Goal: Task Accomplishment & Management: Use online tool/utility

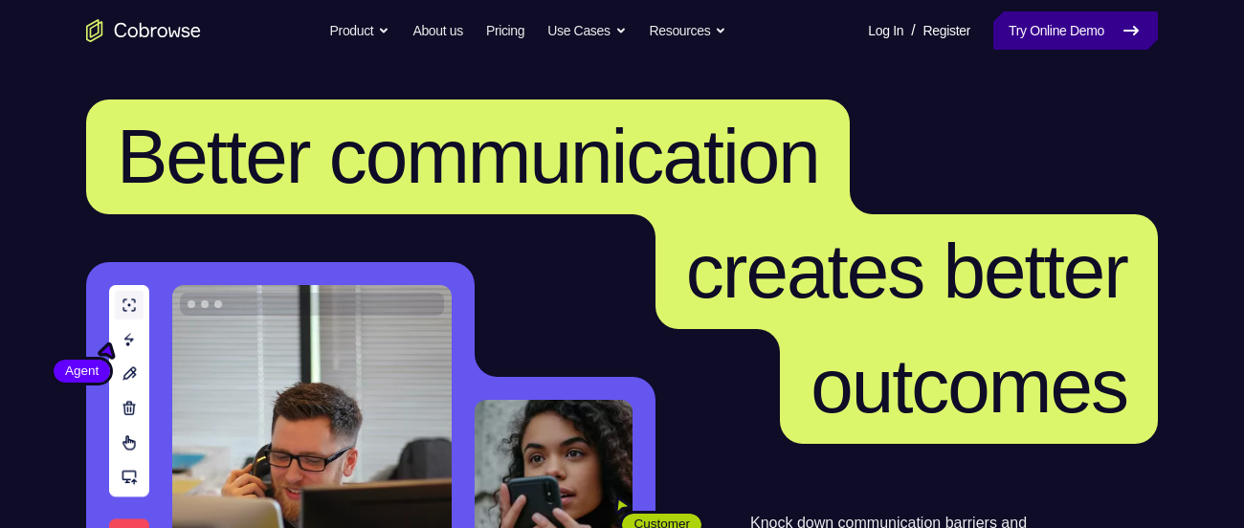
click at [1088, 39] on link "Try Online Demo" at bounding box center [1075, 30] width 165 height 38
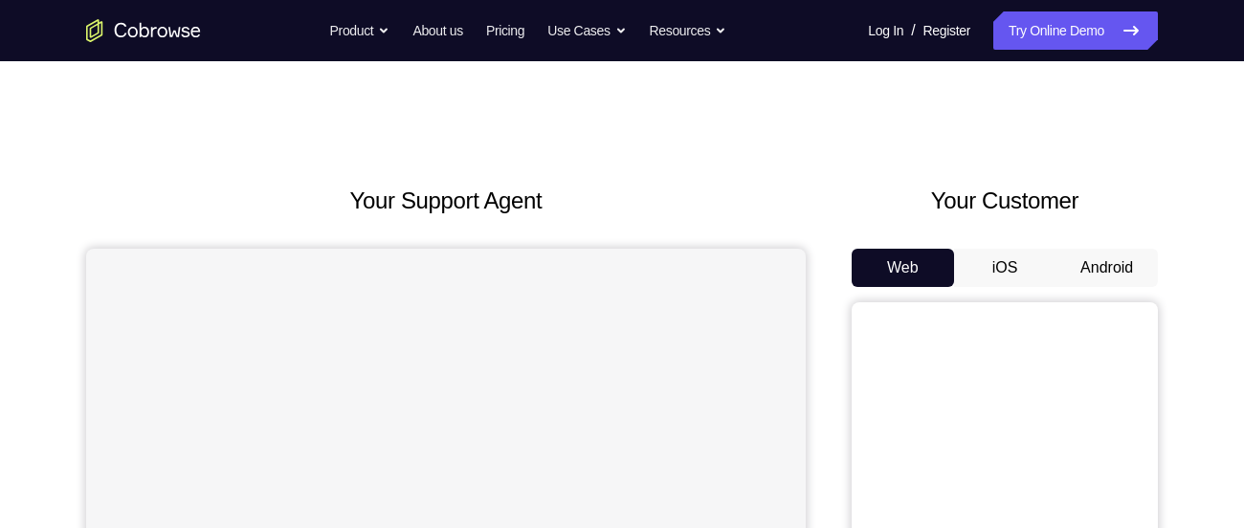
click at [1101, 252] on button "Android" at bounding box center [1106, 268] width 102 height 38
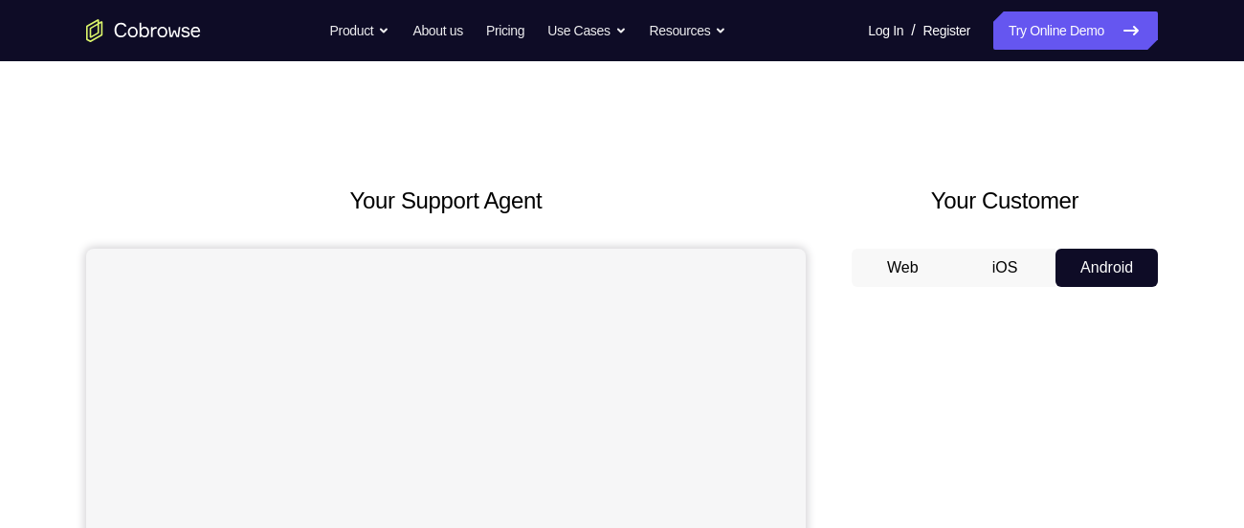
click at [1104, 219] on div "Your Customer Web iOS Android" at bounding box center [1004, 537] width 306 height 707
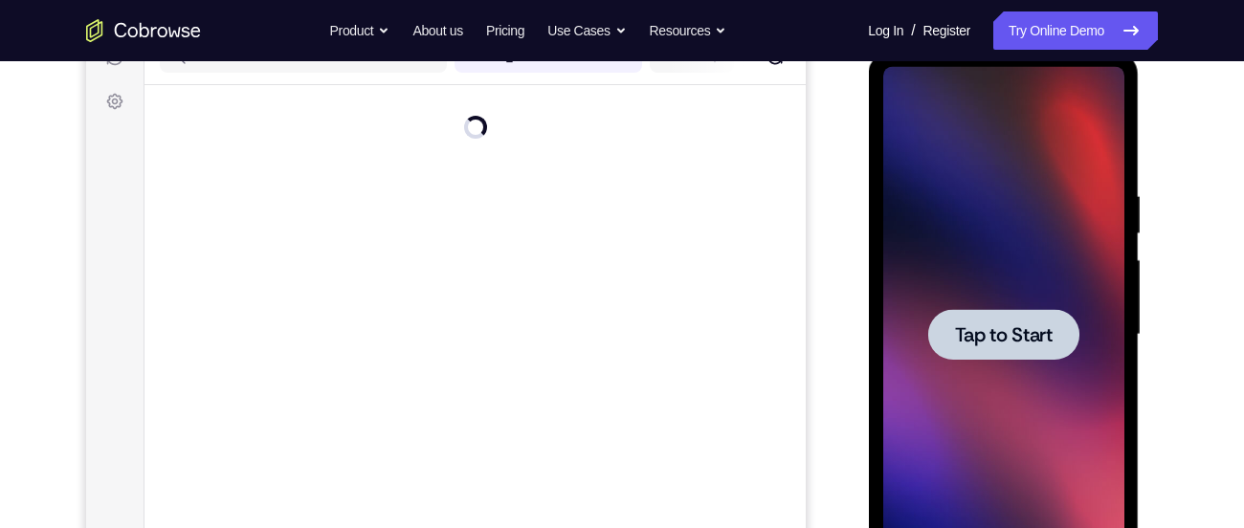
scroll to position [306, 0]
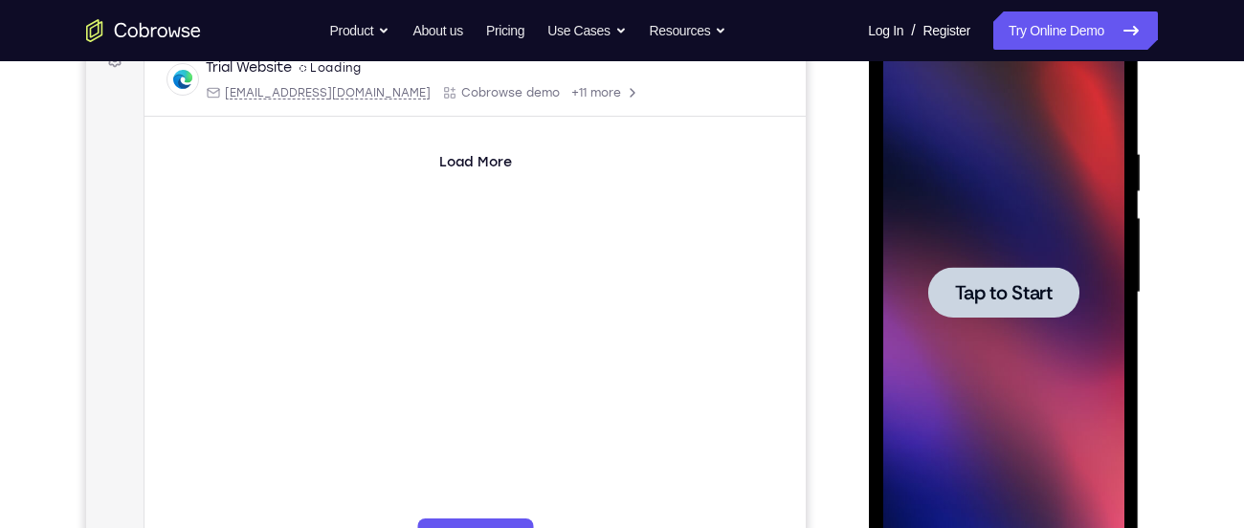
click at [1025, 310] on div at bounding box center [1002, 292] width 151 height 51
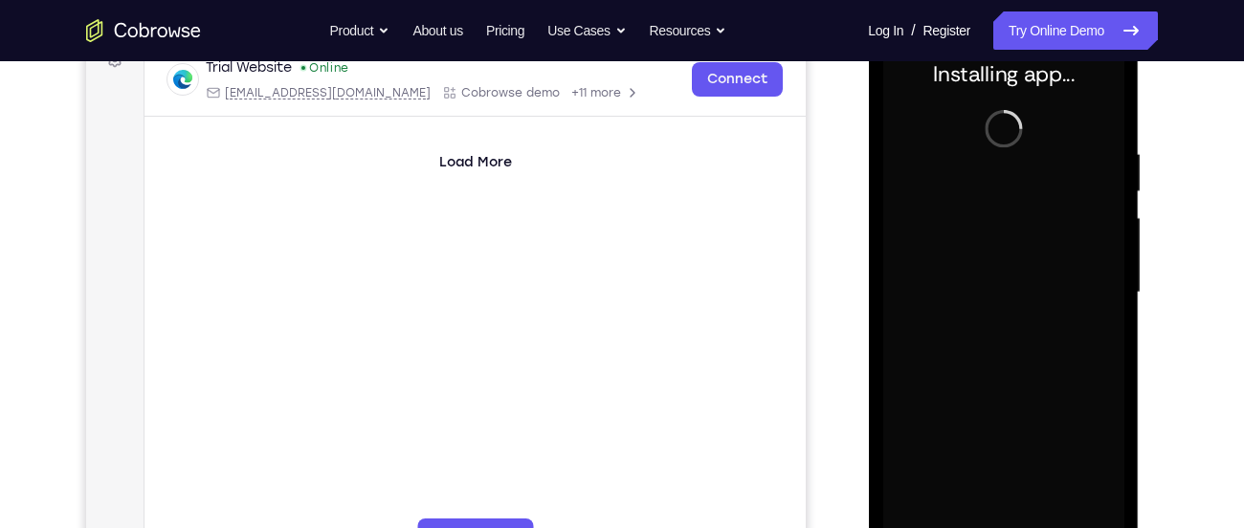
click at [1164, 287] on div "Your Support Agent Your Customer Web iOS Android Next Steps We’d be happy to gi…" at bounding box center [622, 386] width 1225 height 1262
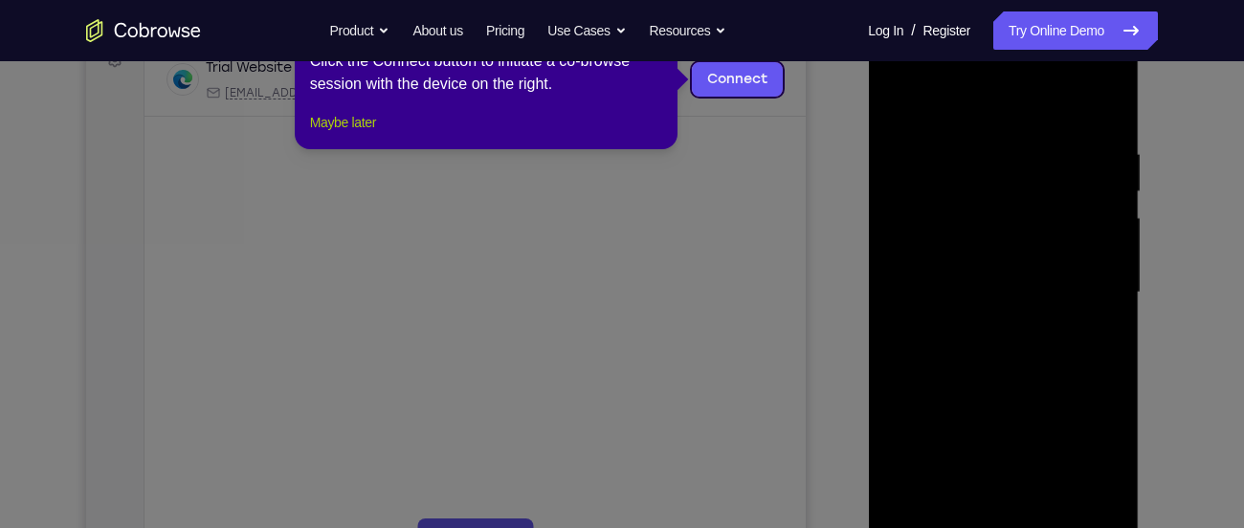
click at [323, 134] on button "Maybe later" at bounding box center [343, 122] width 66 height 23
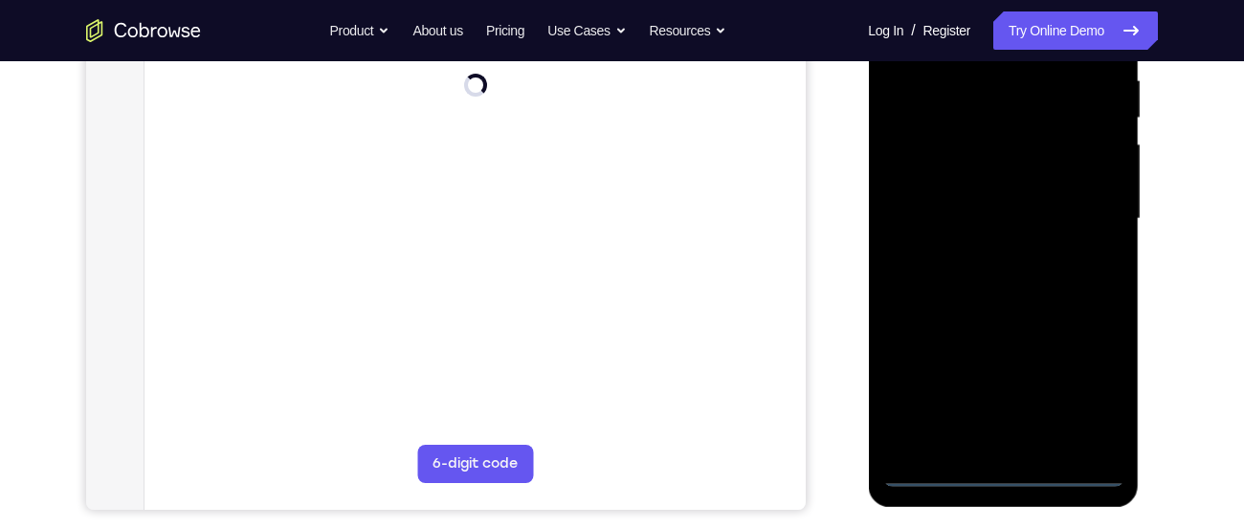
scroll to position [383, 0]
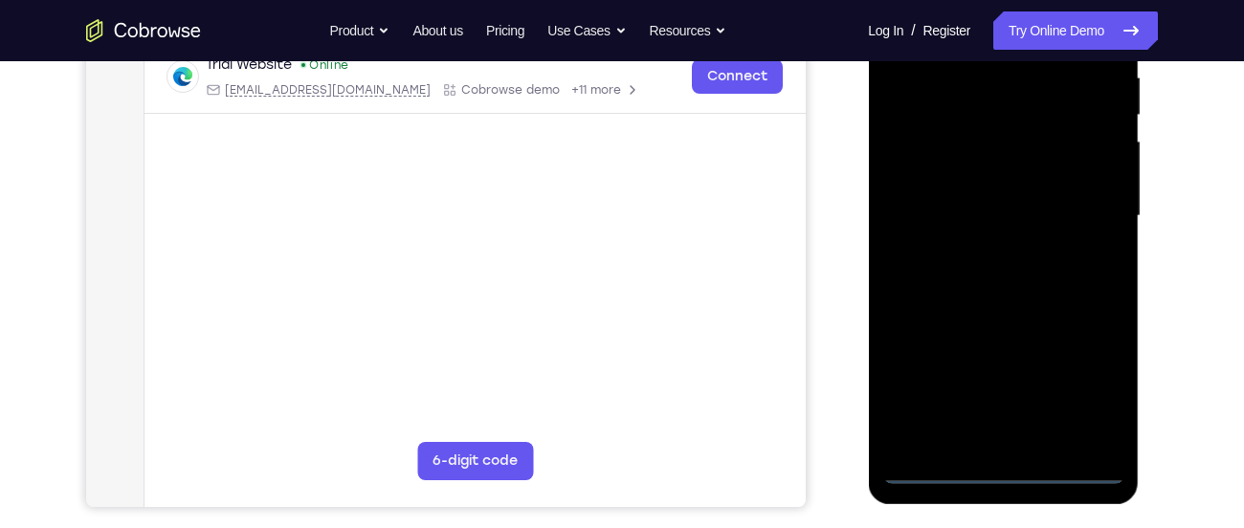
click at [1004, 465] on div at bounding box center [1002, 216] width 241 height 536
click at [1103, 398] on div at bounding box center [1002, 216] width 241 height 536
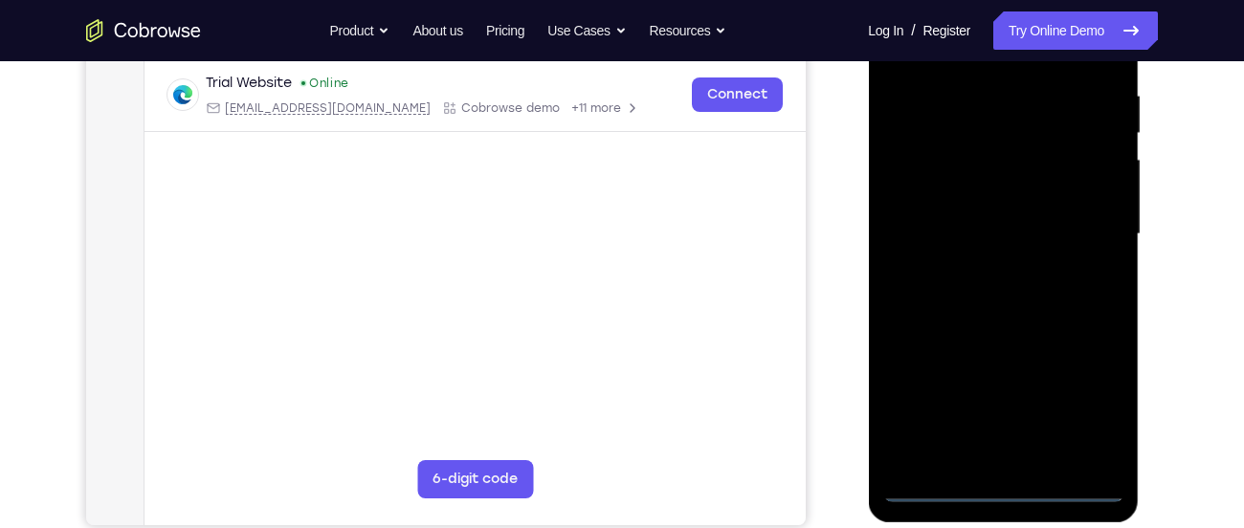
click at [1159, 339] on div "Your Support Agent Your Customer Web iOS Android Next Steps We’d be happy to gi…" at bounding box center [622, 328] width 1225 height 1262
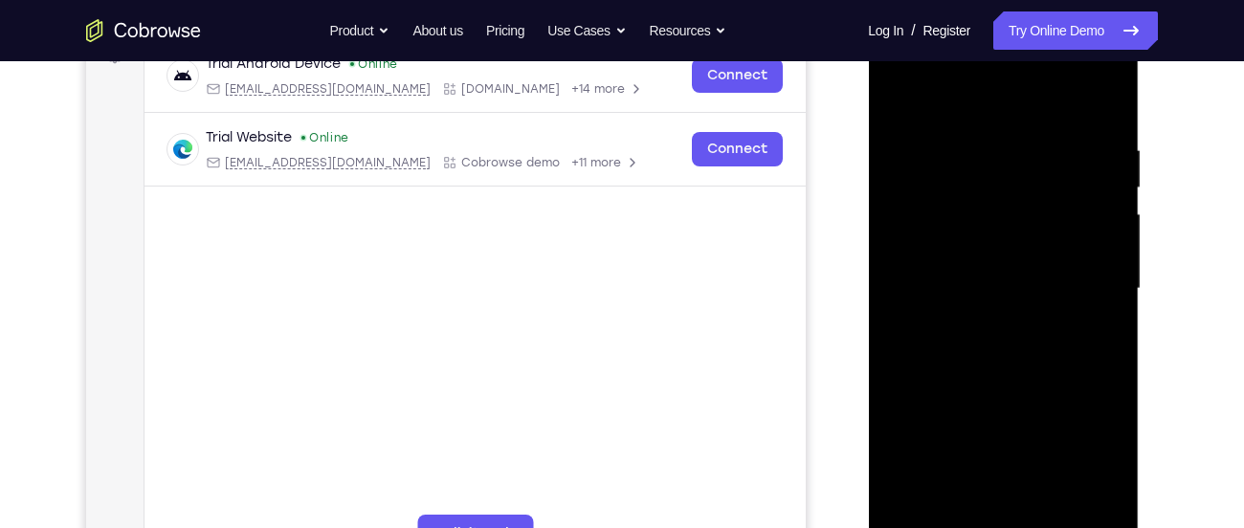
scroll to position [306, 0]
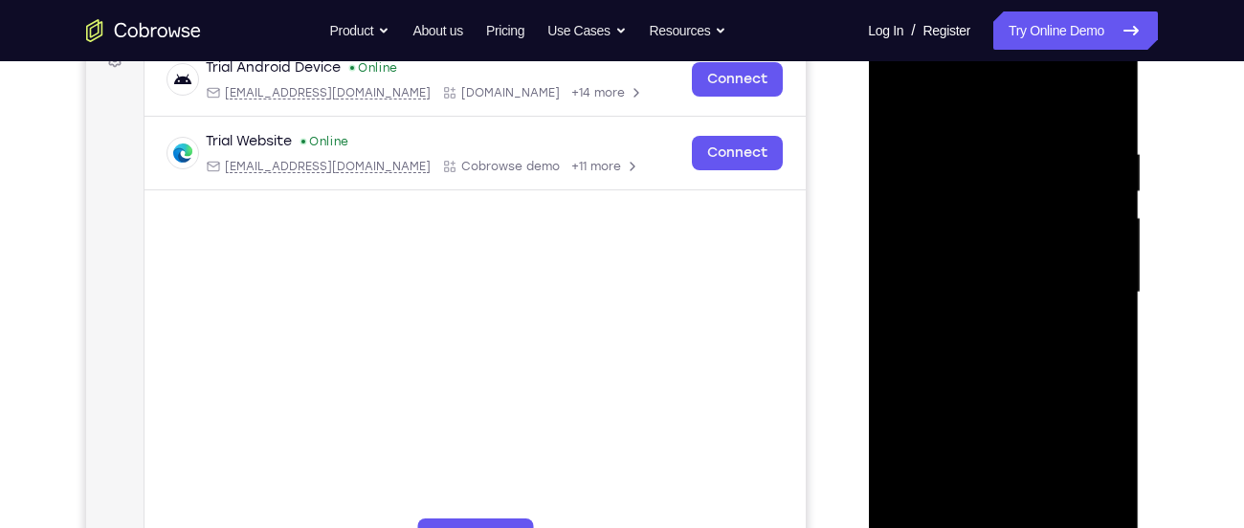
click at [982, 104] on div at bounding box center [1002, 293] width 241 height 536
click at [1080, 281] on div at bounding box center [1002, 293] width 241 height 536
click at [978, 331] on div at bounding box center [1002, 293] width 241 height 536
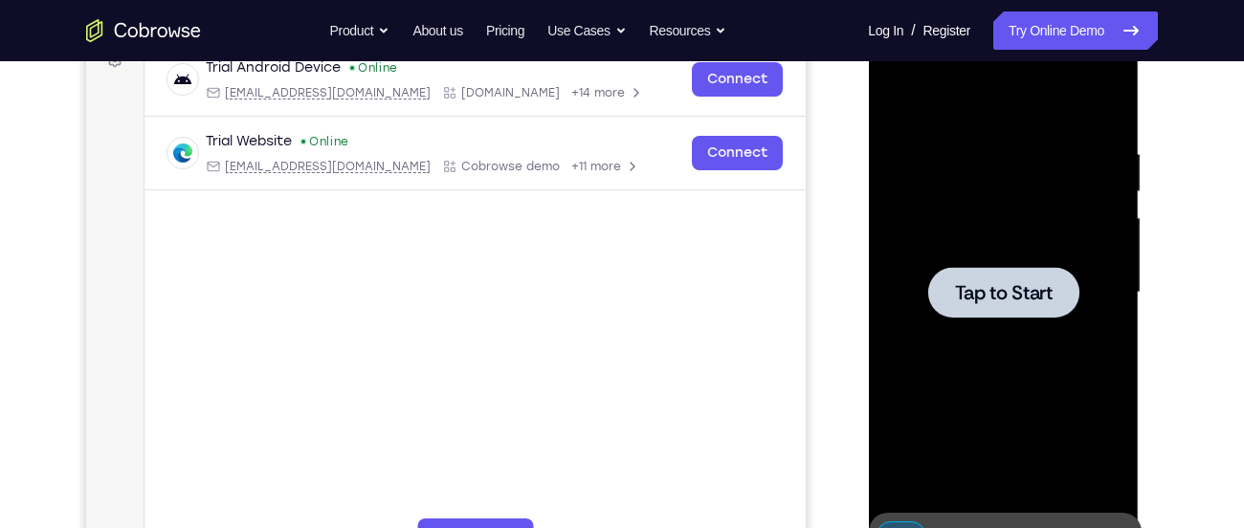
click at [816, 256] on div "Your Support Agent Your Customer Web iOS Android" at bounding box center [621, 231] width 1071 height 707
click at [847, 251] on div "Your Support Agent Your Customer Web iOS Android" at bounding box center [621, 231] width 1071 height 707
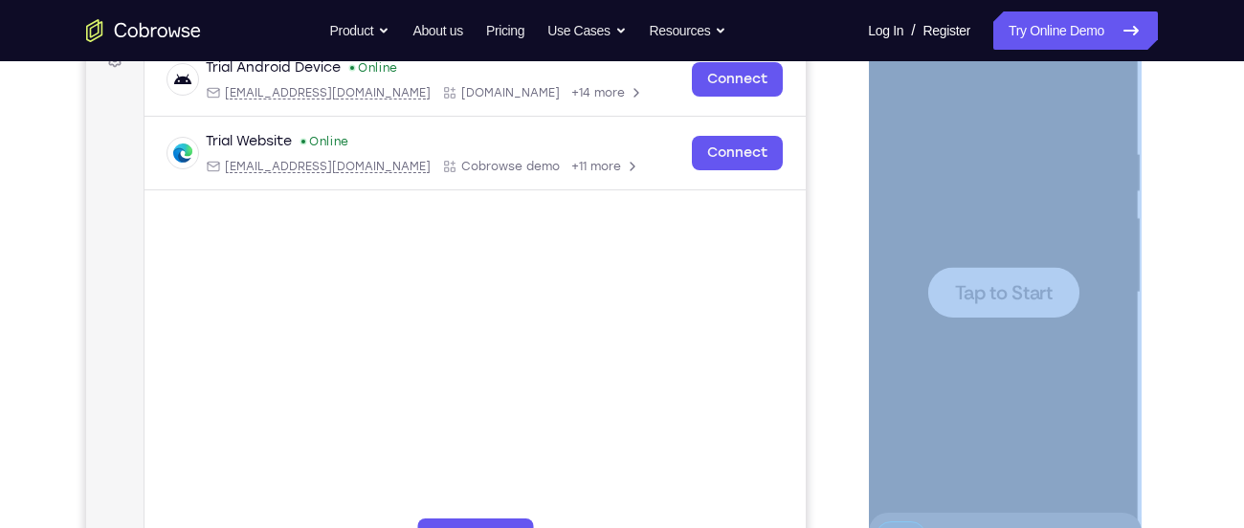
click at [847, 251] on div "Your Support Agent Your Customer Web iOS Android" at bounding box center [621, 231] width 1071 height 707
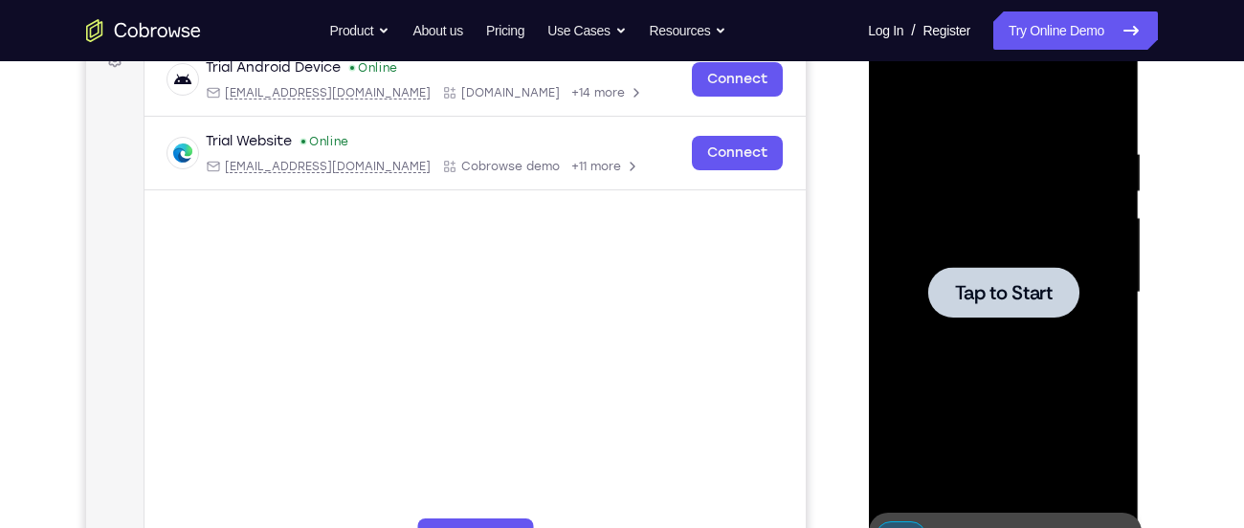
click at [827, 211] on div "Your Support Agent Your Customer Web iOS Android" at bounding box center [621, 231] width 1071 height 707
click at [1014, 325] on div at bounding box center [1002, 293] width 241 height 536
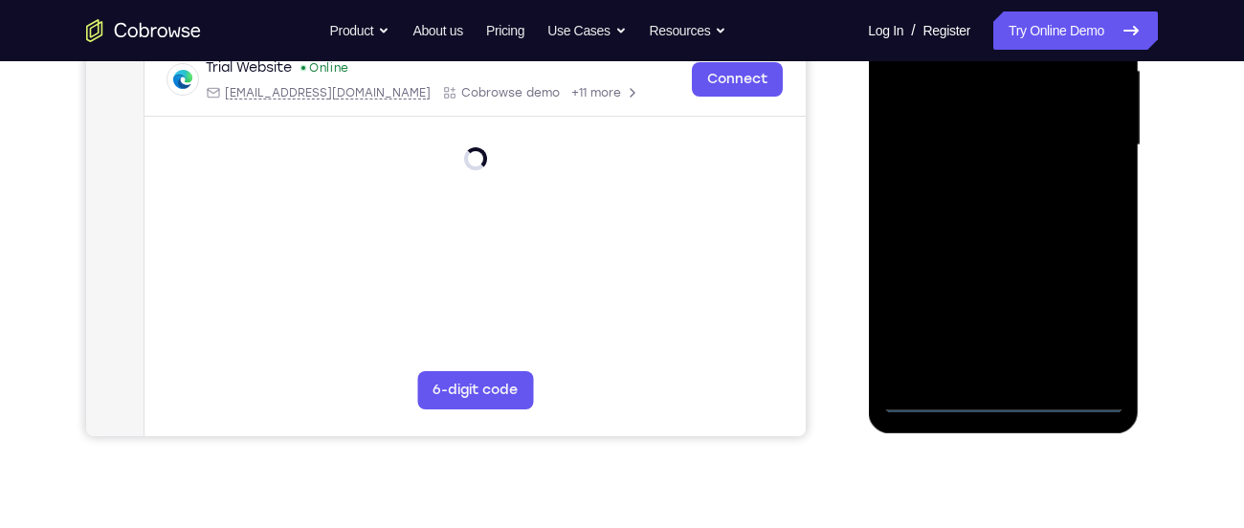
scroll to position [498, 0]
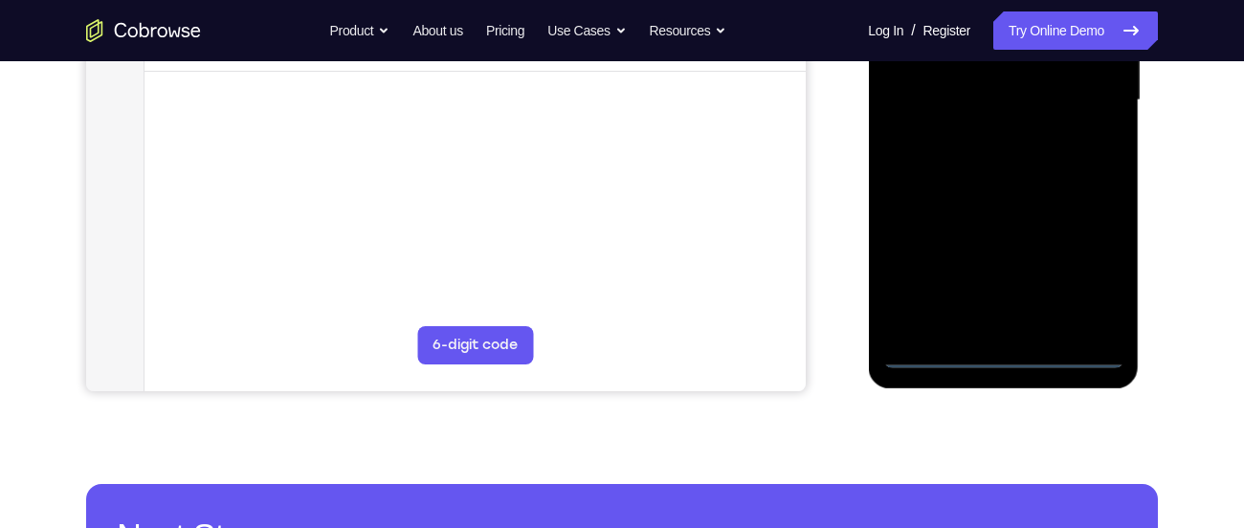
click at [1015, 354] on div at bounding box center [1002, 101] width 241 height 536
click at [1075, 275] on div at bounding box center [1002, 101] width 241 height 536
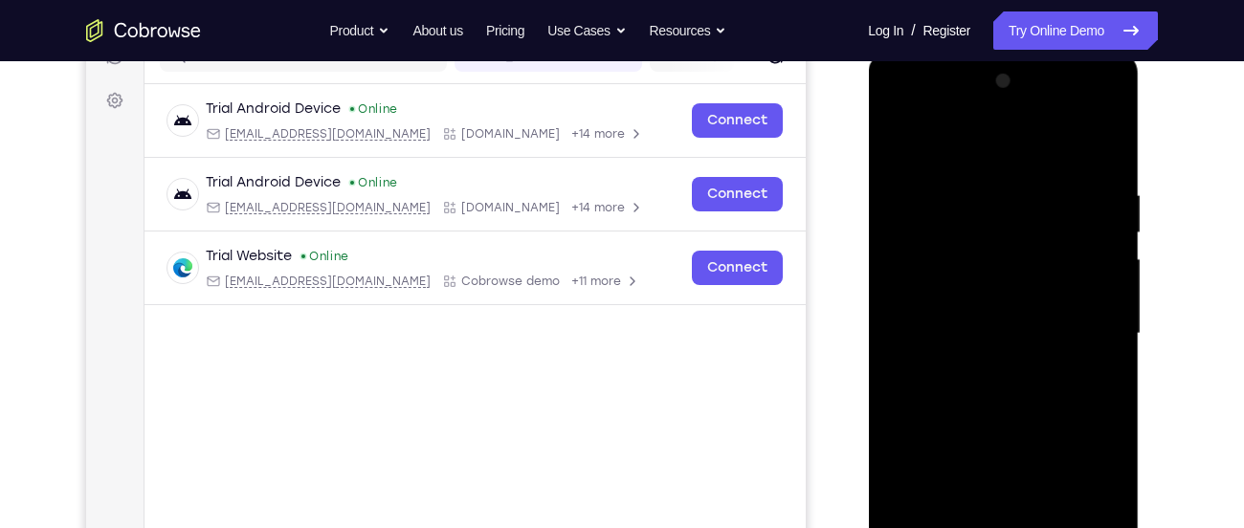
scroll to position [261, 0]
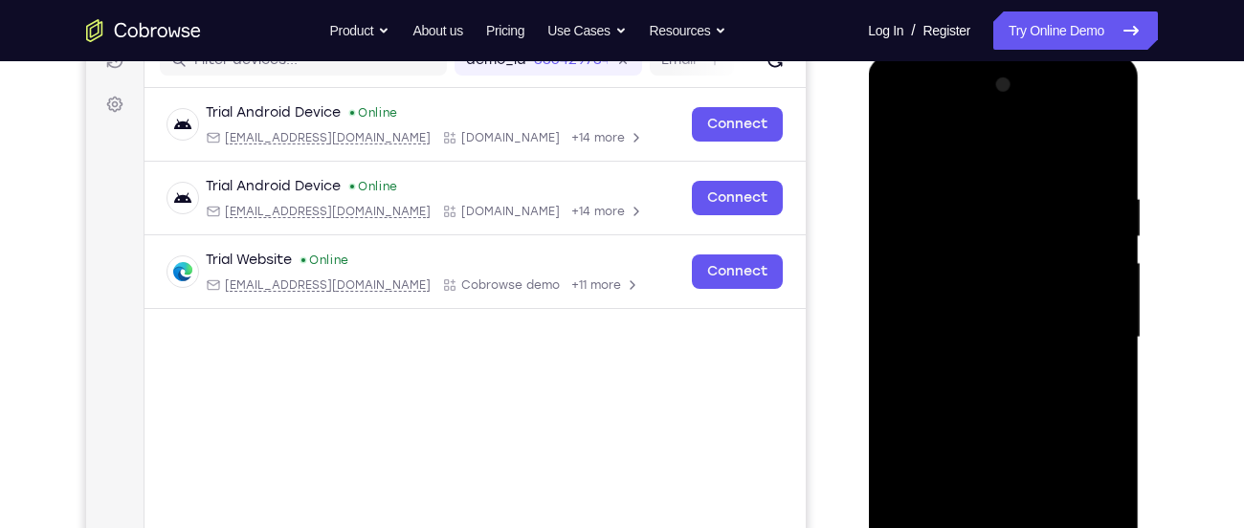
click at [1004, 157] on div at bounding box center [1002, 338] width 241 height 536
click at [1083, 324] on div at bounding box center [1002, 338] width 241 height 536
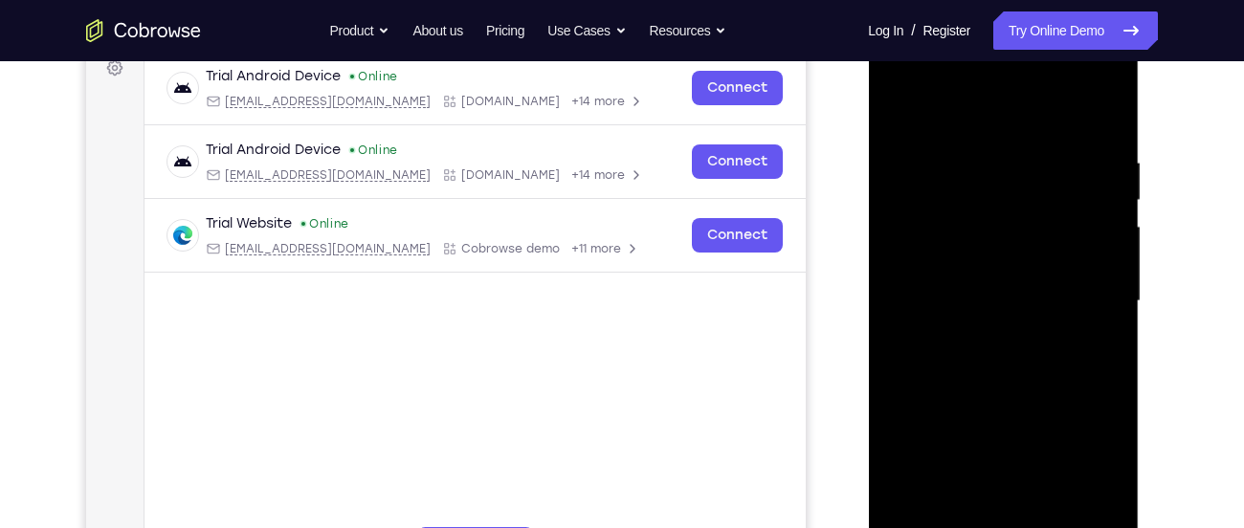
scroll to position [306, 0]
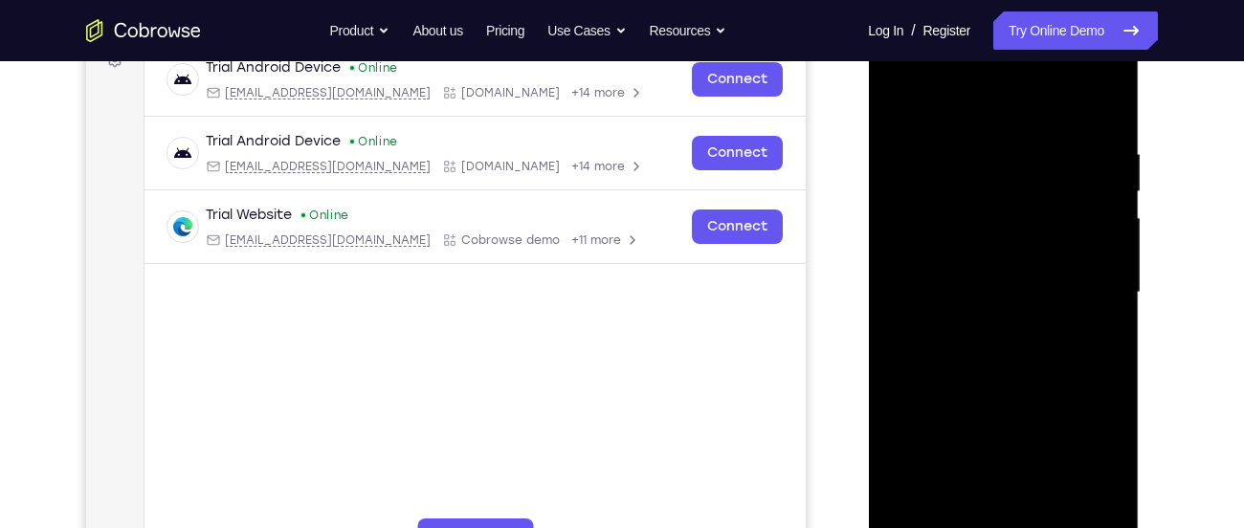
click at [985, 328] on div at bounding box center [1002, 293] width 241 height 536
click at [1006, 261] on div at bounding box center [1002, 293] width 241 height 536
click at [1034, 241] on div at bounding box center [1002, 293] width 241 height 536
click at [985, 284] on div at bounding box center [1002, 293] width 241 height 536
drag, startPoint x: 1110, startPoint y: 269, endPoint x: 1087, endPoint y: 229, distance: 46.3
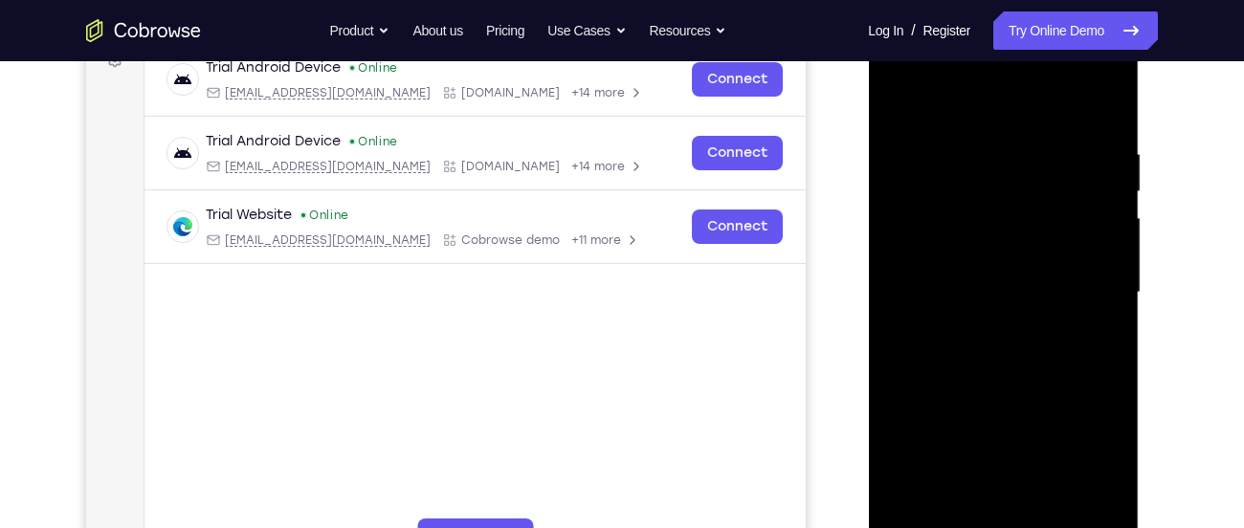
click at [1087, 229] on div at bounding box center [1002, 293] width 241 height 536
click at [1013, 246] on div at bounding box center [1002, 293] width 241 height 536
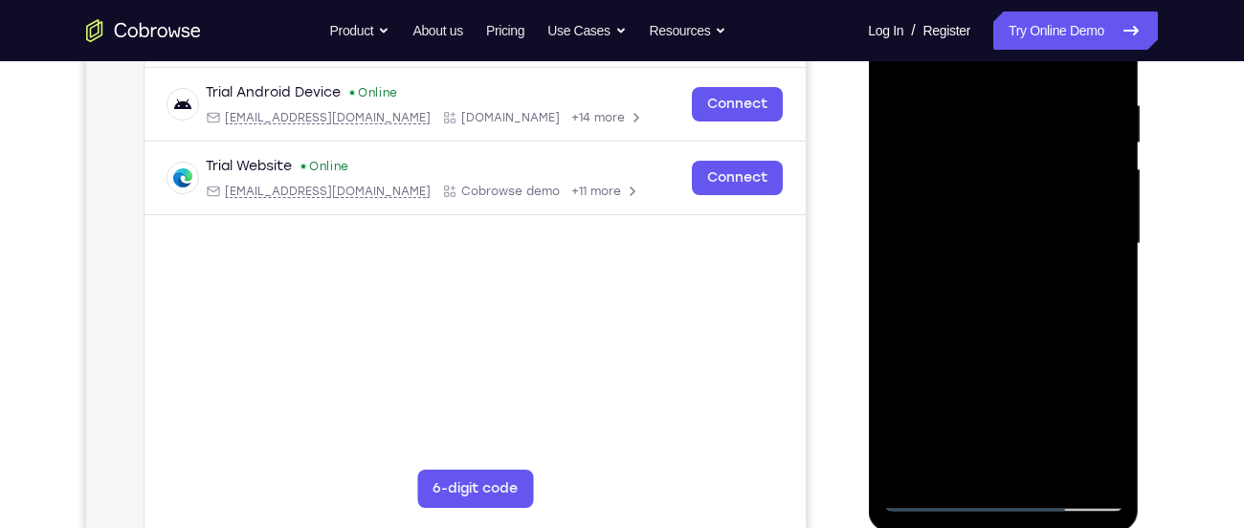
scroll to position [343, 0]
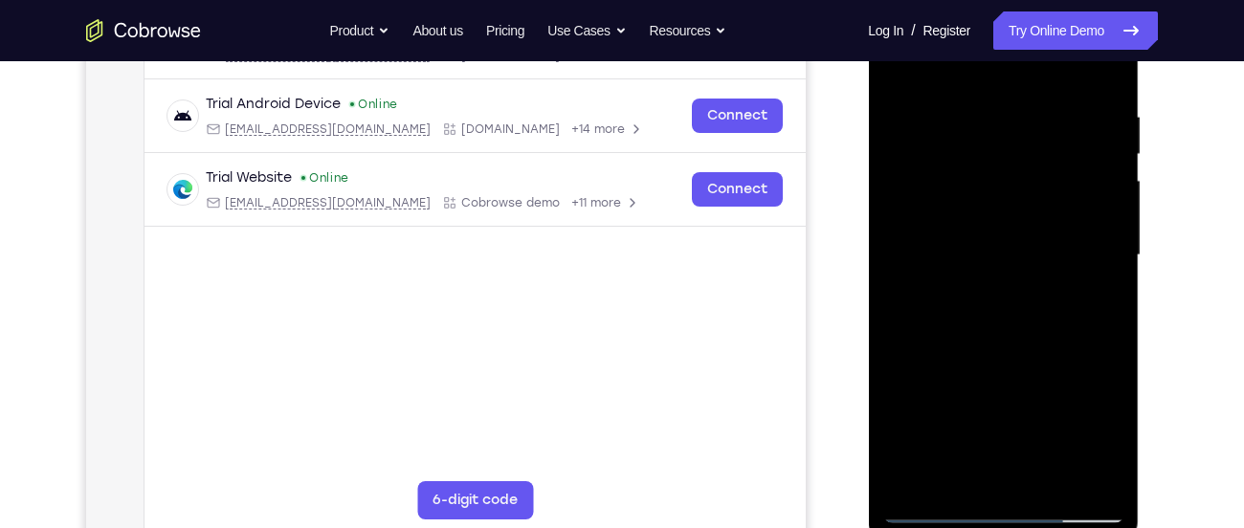
drag, startPoint x: 1070, startPoint y: 98, endPoint x: 1008, endPoint y: 99, distance: 61.3
click at [1008, 99] on div at bounding box center [1002, 256] width 241 height 536
drag, startPoint x: 1096, startPoint y: 108, endPoint x: 971, endPoint y: 114, distance: 125.5
click at [971, 114] on div at bounding box center [1002, 256] width 241 height 536
drag, startPoint x: 971, startPoint y: 114, endPoint x: 881, endPoint y: 140, distance: 93.6
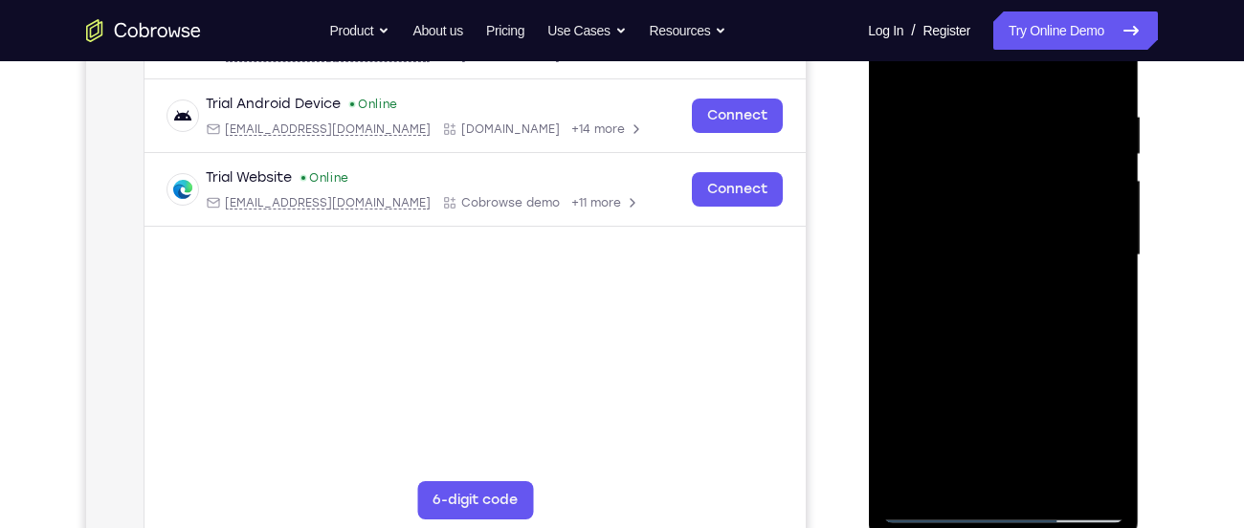
click at [882, 140] on div at bounding box center [1002, 256] width 241 height 536
drag, startPoint x: 1052, startPoint y: 113, endPoint x: 904, endPoint y: 81, distance: 151.6
click at [904, 81] on div at bounding box center [1002, 256] width 241 height 536
drag, startPoint x: 1061, startPoint y: 116, endPoint x: 919, endPoint y: 122, distance: 141.7
click at [919, 122] on div at bounding box center [1002, 256] width 241 height 536
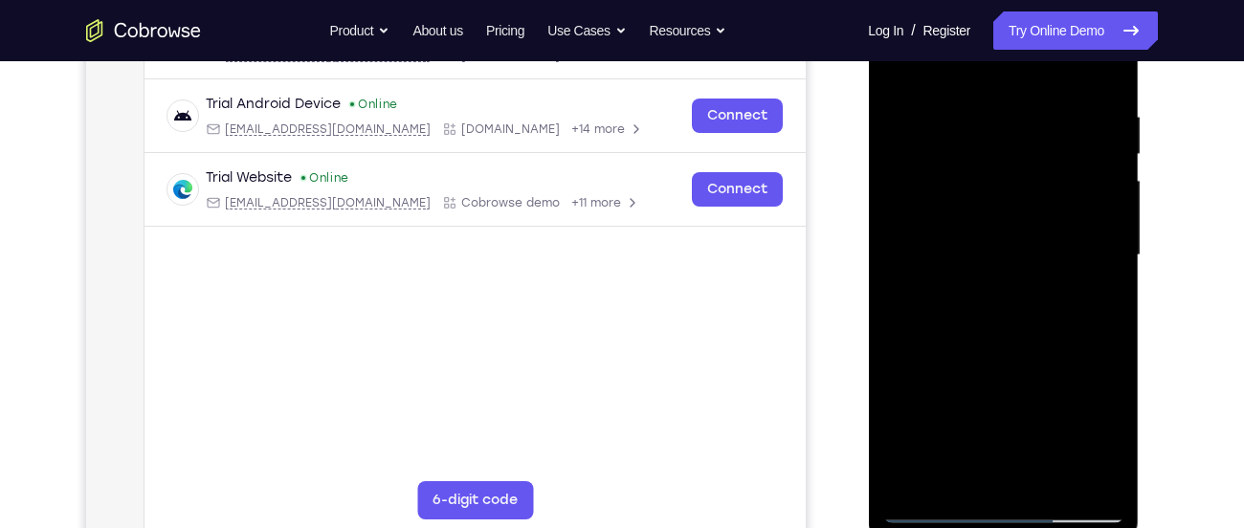
drag, startPoint x: 1094, startPoint y: 117, endPoint x: 965, endPoint y: 113, distance: 129.2
click at [965, 113] on div at bounding box center [1002, 256] width 241 height 536
drag, startPoint x: 1088, startPoint y: 106, endPoint x: 946, endPoint y: 112, distance: 141.7
click at [946, 112] on div at bounding box center [1002, 256] width 241 height 536
drag, startPoint x: 1099, startPoint y: 97, endPoint x: 993, endPoint y: 100, distance: 106.3
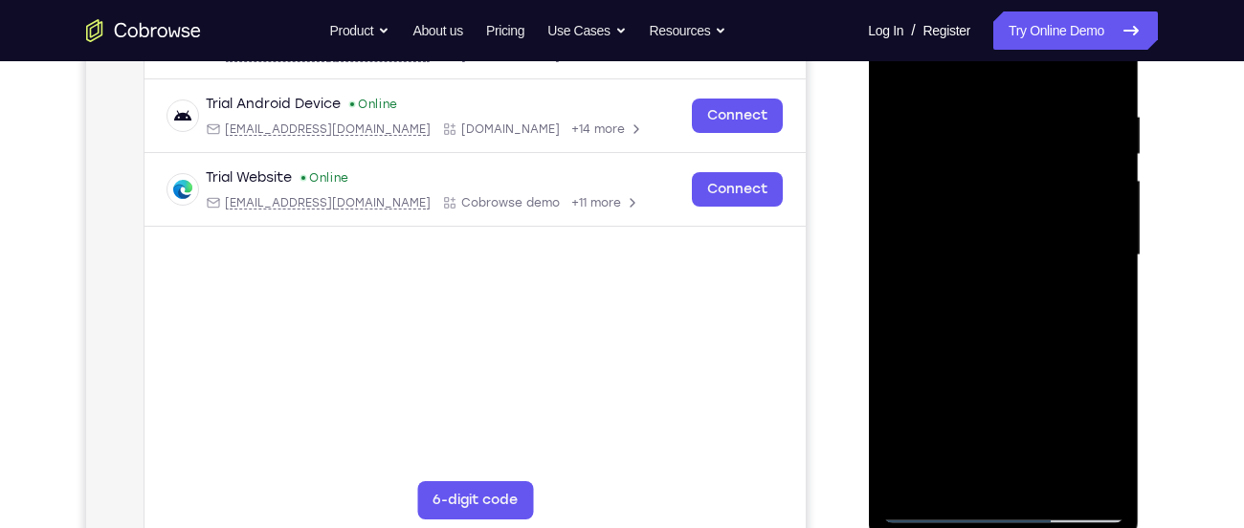
click at [993, 100] on div at bounding box center [1002, 256] width 241 height 536
drag, startPoint x: 1081, startPoint y: 111, endPoint x: 949, endPoint y: 116, distance: 132.1
click at [949, 116] on div at bounding box center [1002, 256] width 241 height 536
drag, startPoint x: 1040, startPoint y: 112, endPoint x: 910, endPoint y: 124, distance: 130.7
click at [910, 124] on div at bounding box center [1002, 256] width 241 height 536
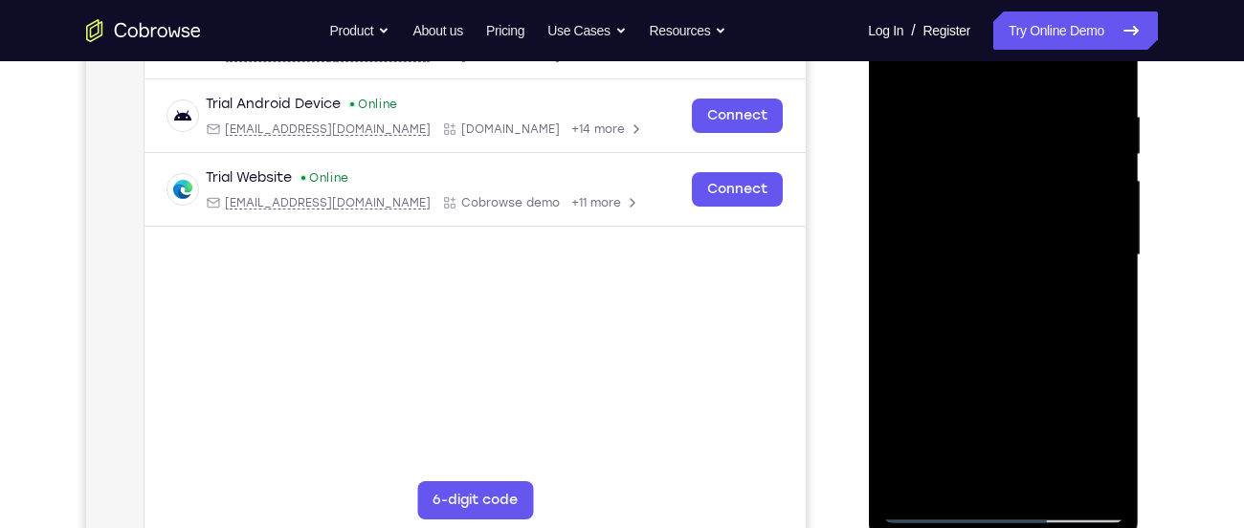
drag, startPoint x: 1077, startPoint y: 118, endPoint x: 985, endPoint y: 128, distance: 92.4
click at [985, 128] on div at bounding box center [1002, 256] width 241 height 536
click at [1101, 474] on div at bounding box center [1002, 256] width 241 height 536
click at [1048, 479] on div at bounding box center [1002, 256] width 241 height 536
click at [983, 360] on div at bounding box center [1002, 256] width 241 height 536
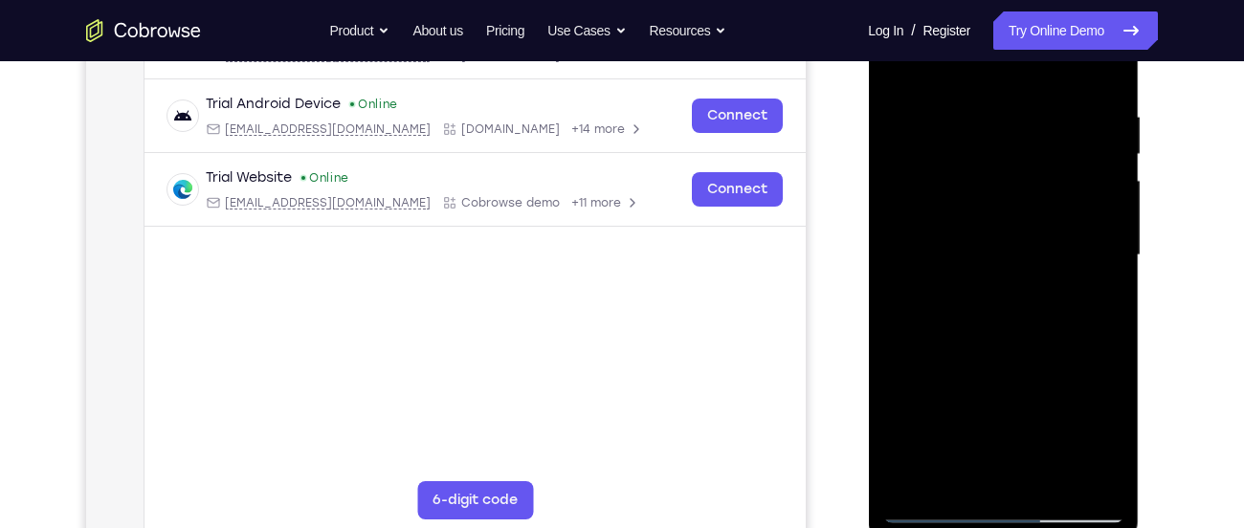
click at [1002, 255] on div at bounding box center [1002, 256] width 241 height 536
click at [967, 469] on div at bounding box center [1002, 256] width 241 height 536
click at [1094, 311] on div at bounding box center [1002, 256] width 241 height 536
click at [900, 66] on div at bounding box center [1002, 256] width 241 height 536
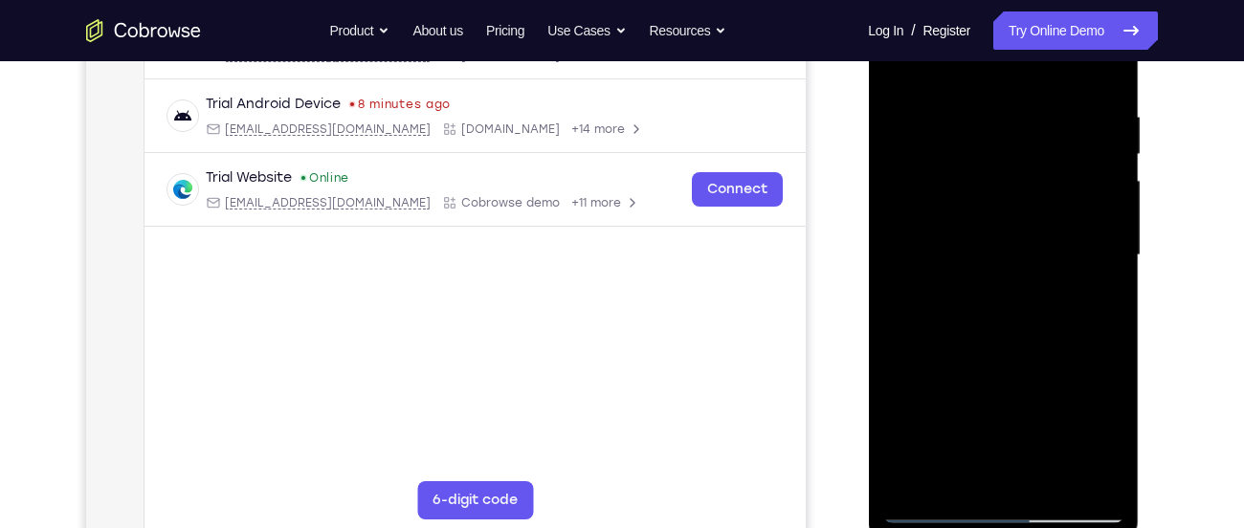
click at [952, 481] on div at bounding box center [1002, 256] width 241 height 536
click at [988, 68] on div at bounding box center [1002, 256] width 241 height 536
click at [862, 304] on div at bounding box center [1004, 253] width 306 height 588
